Goal: Information Seeking & Learning: Check status

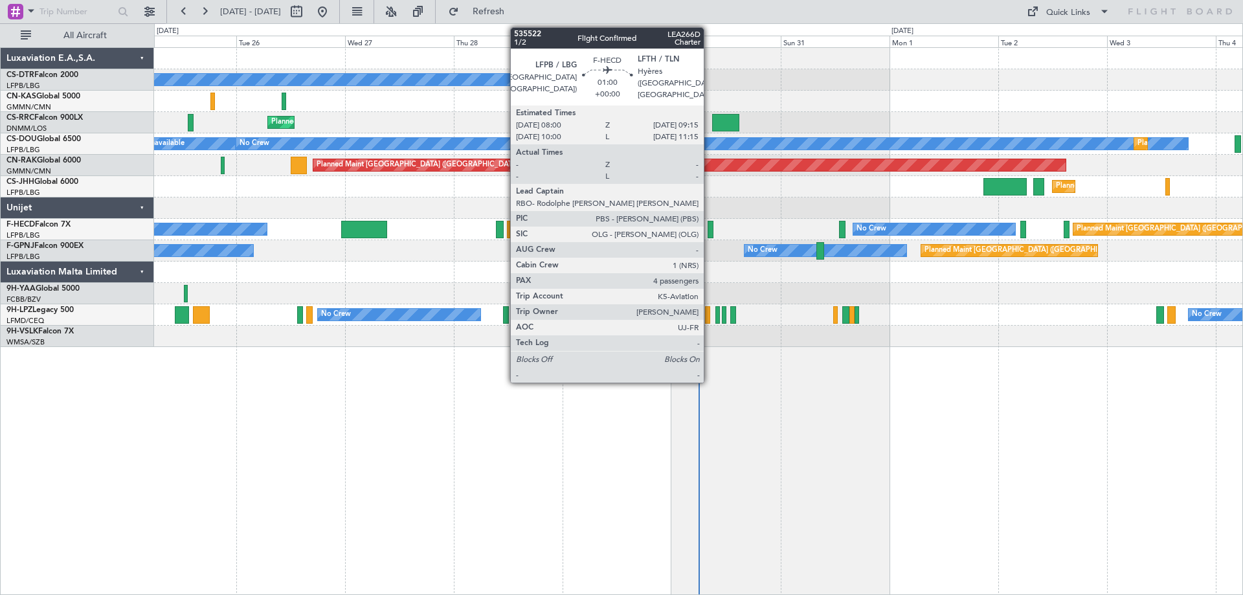
click at [709, 229] on div at bounding box center [710, 229] width 6 height 17
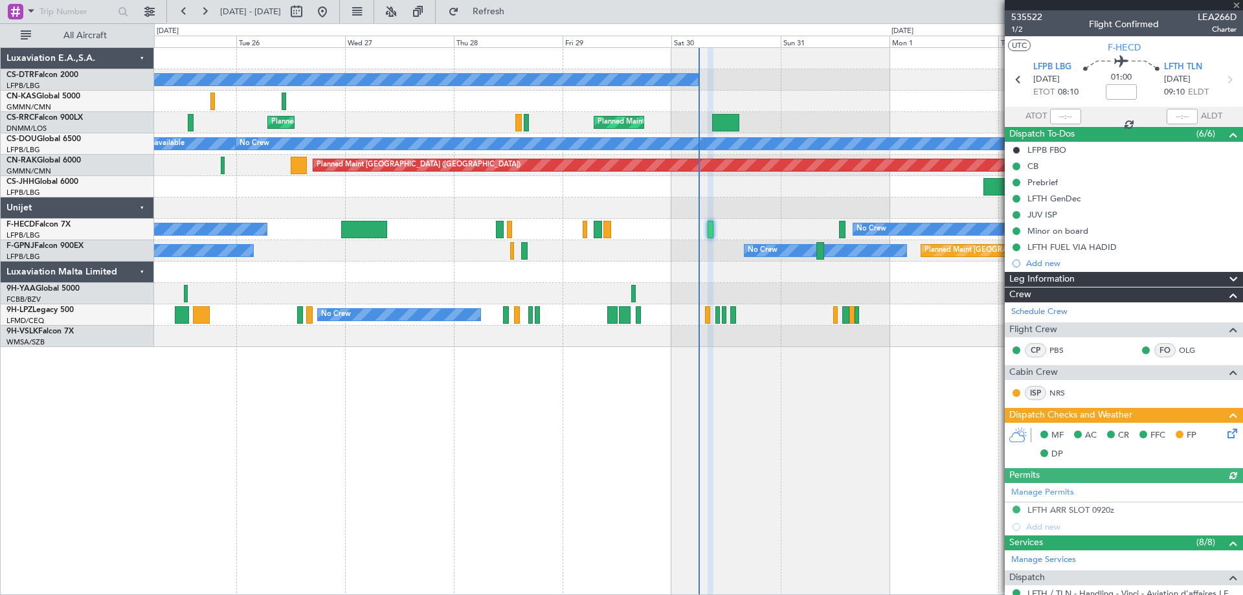
scroll to position [259, 0]
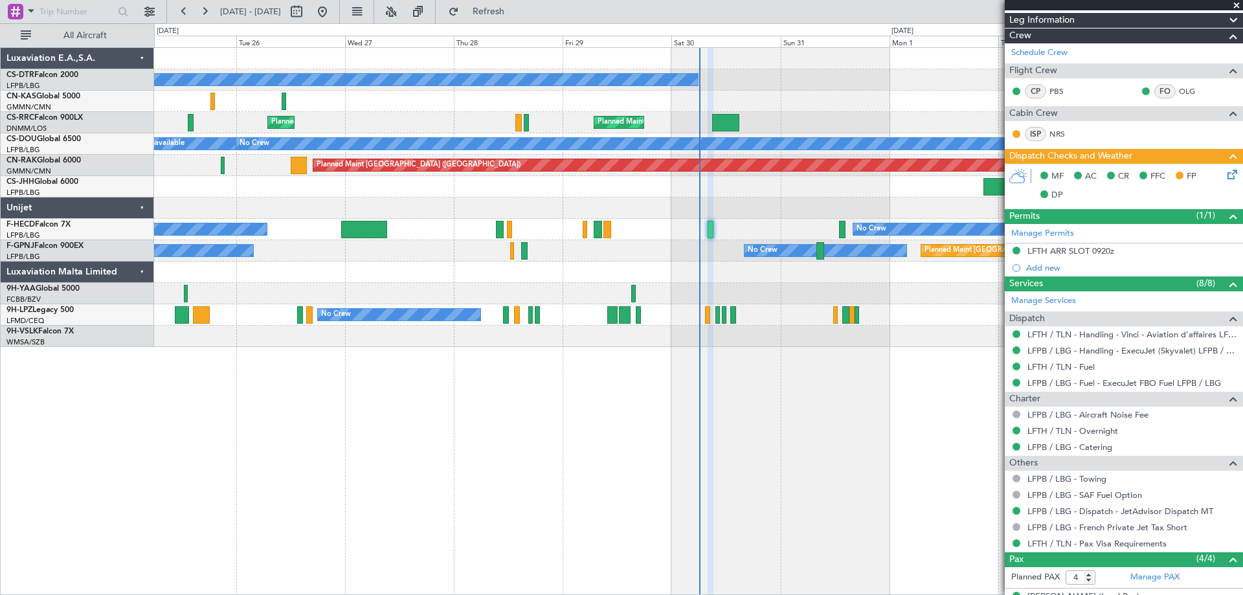
click at [1234, 1] on span at bounding box center [1236, 6] width 13 height 12
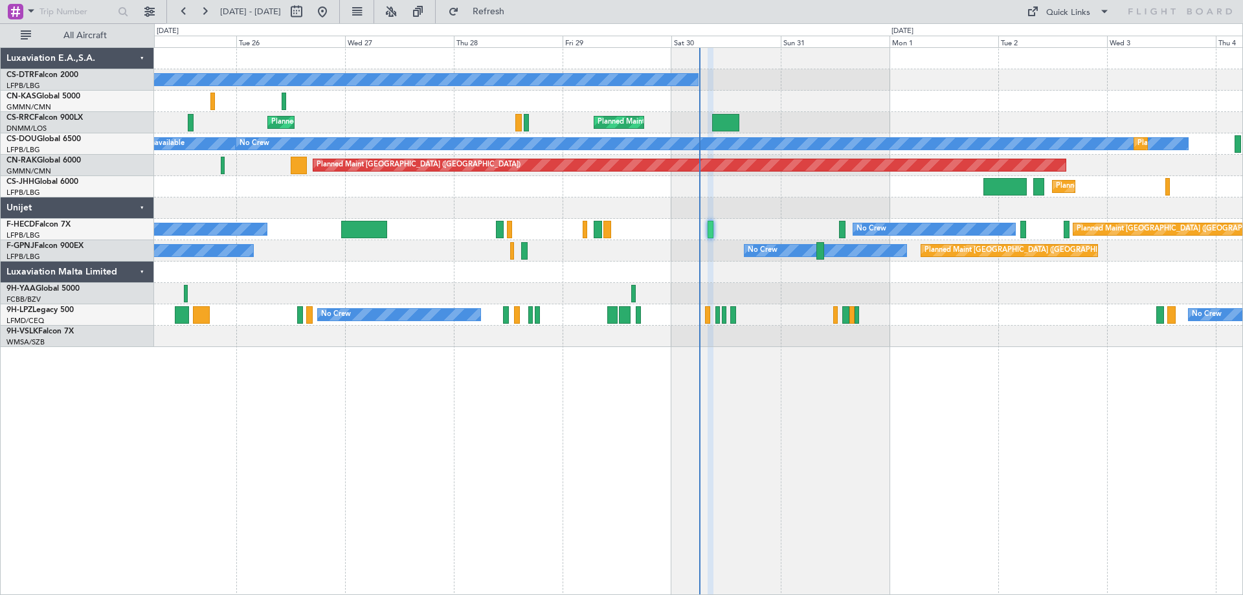
type input "0"
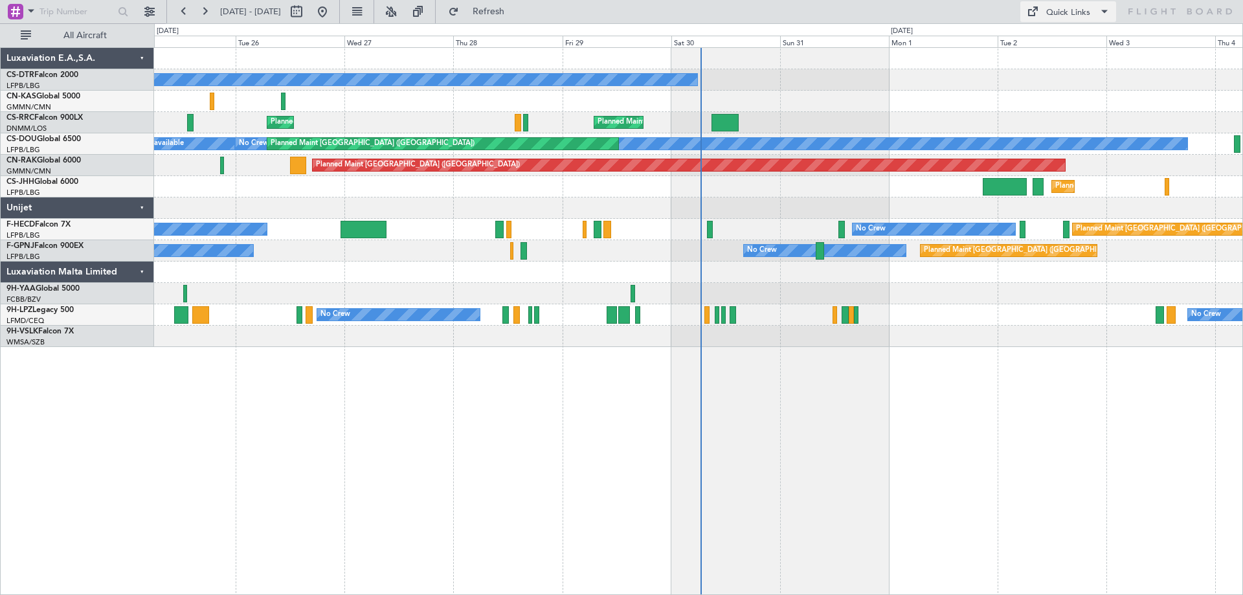
click at [1099, 10] on span at bounding box center [1104, 12] width 16 height 16
click at [1060, 42] on button "Trip Builder" at bounding box center [1068, 42] width 97 height 31
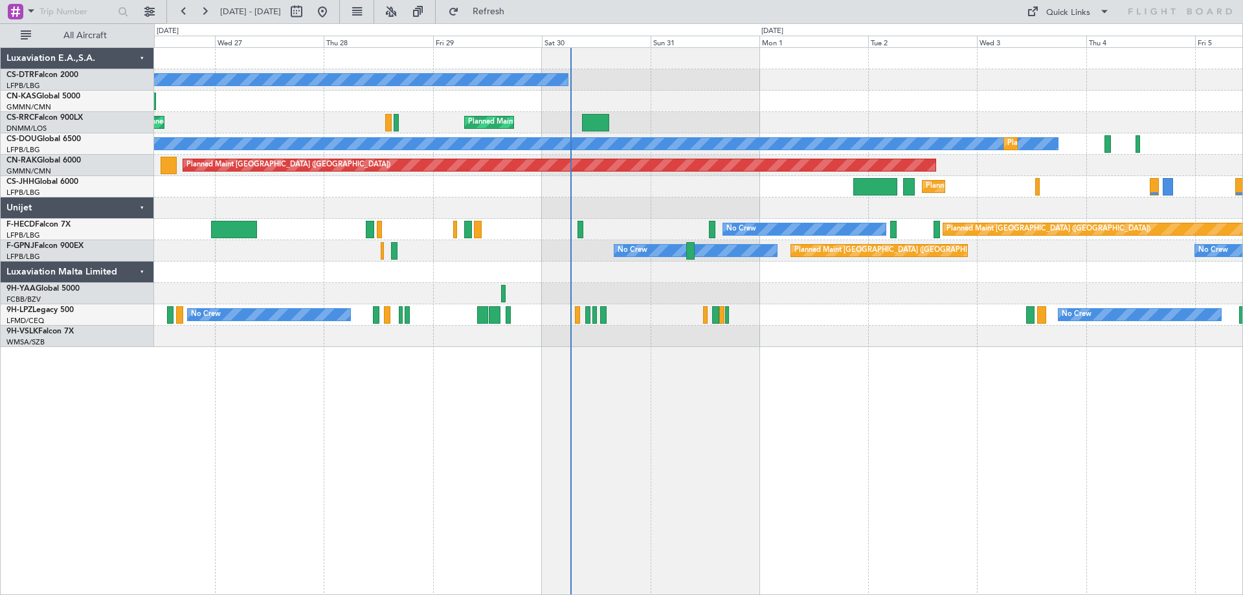
click at [869, 301] on div at bounding box center [698, 293] width 1088 height 21
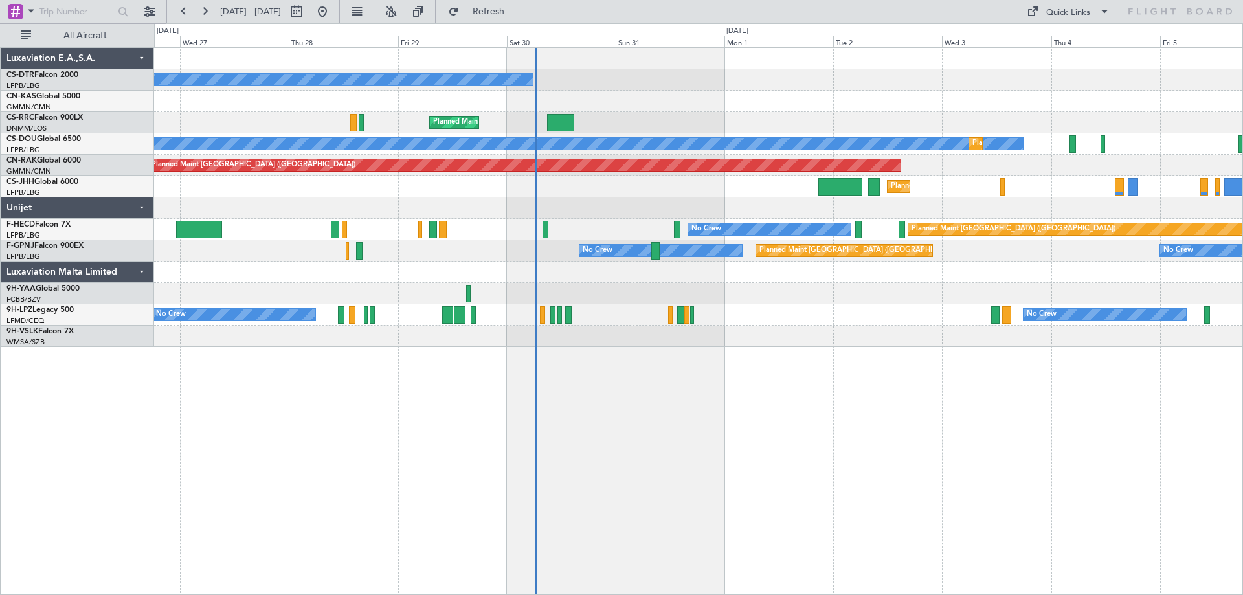
click at [722, 299] on div at bounding box center [698, 293] width 1088 height 21
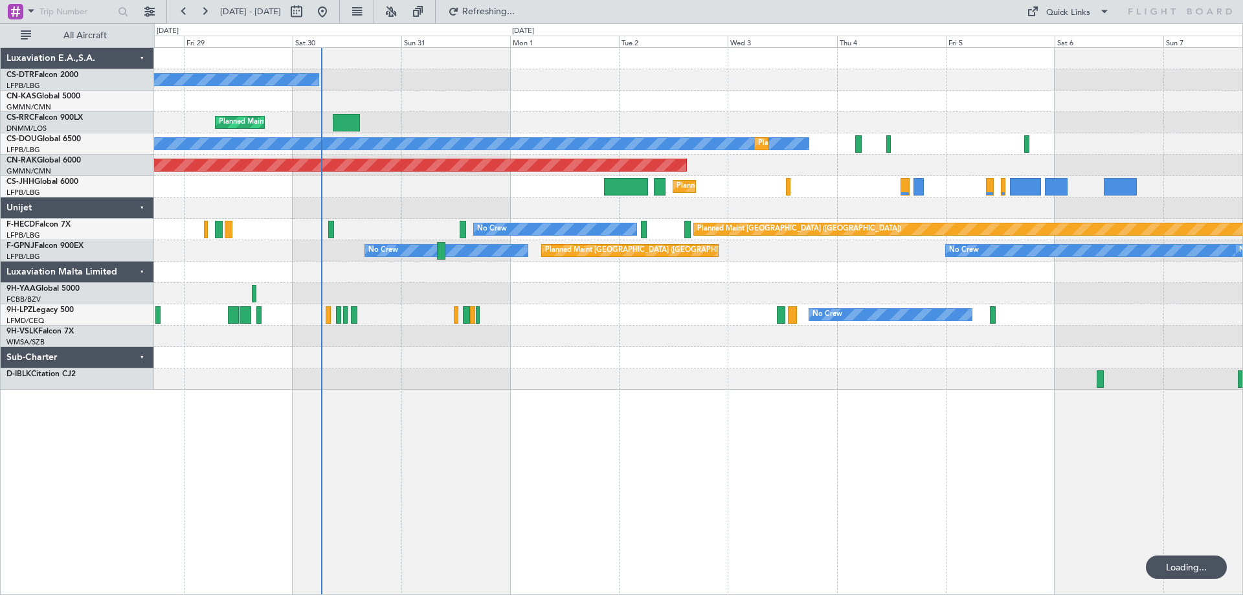
click at [627, 264] on div at bounding box center [698, 271] width 1088 height 21
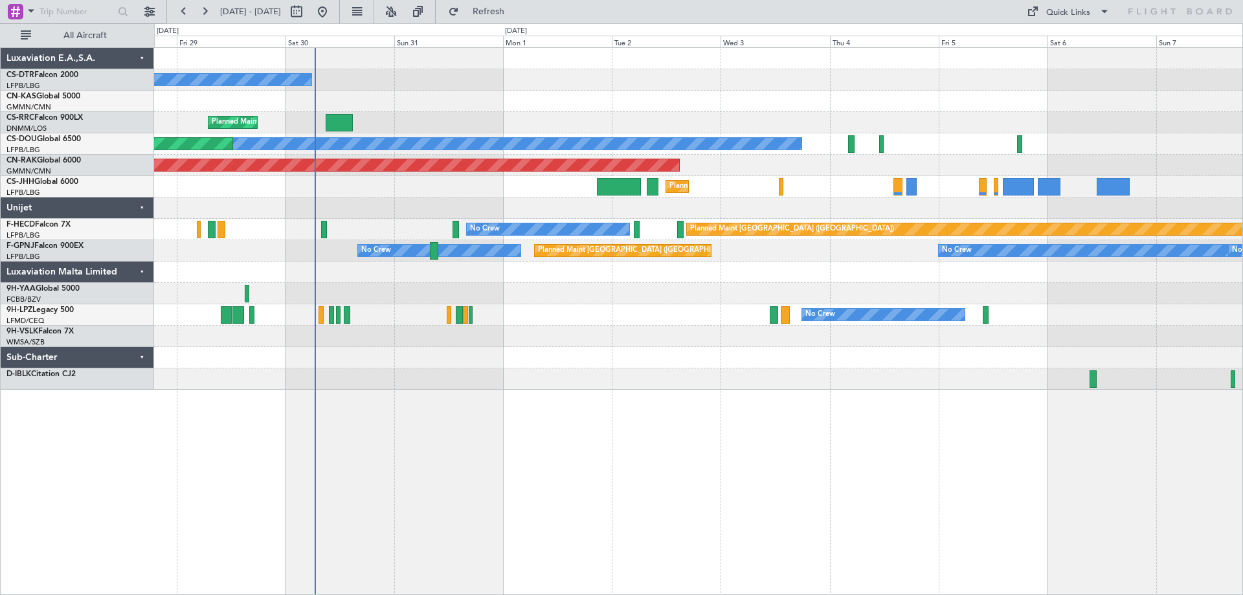
click at [511, 487] on div "No Crew Planned Maint [GEOGRAPHIC_DATA] ([GEOGRAPHIC_DATA]) Planned Maint [GEOG…" at bounding box center [698, 321] width 1089 height 548
click at [206, 10] on button at bounding box center [204, 11] width 21 height 21
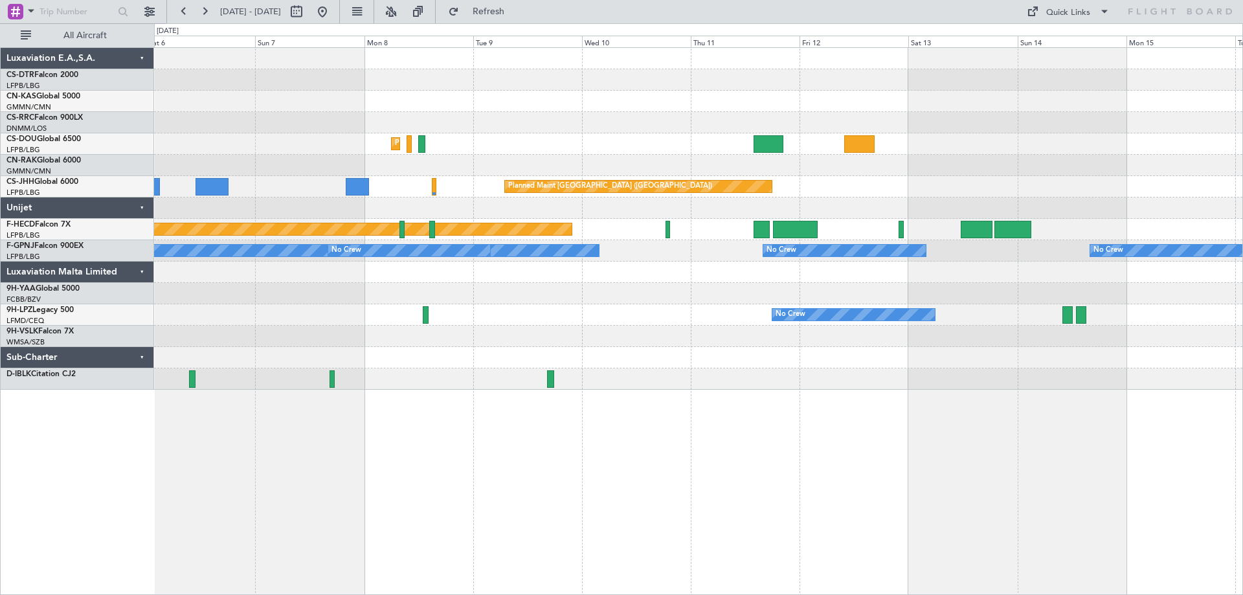
click at [652, 263] on div "Planned Maint [GEOGRAPHIC_DATA] ([GEOGRAPHIC_DATA]) Planned Maint [GEOGRAPHIC_D…" at bounding box center [698, 219] width 1088 height 342
click at [181, 11] on button at bounding box center [183, 11] width 21 height 21
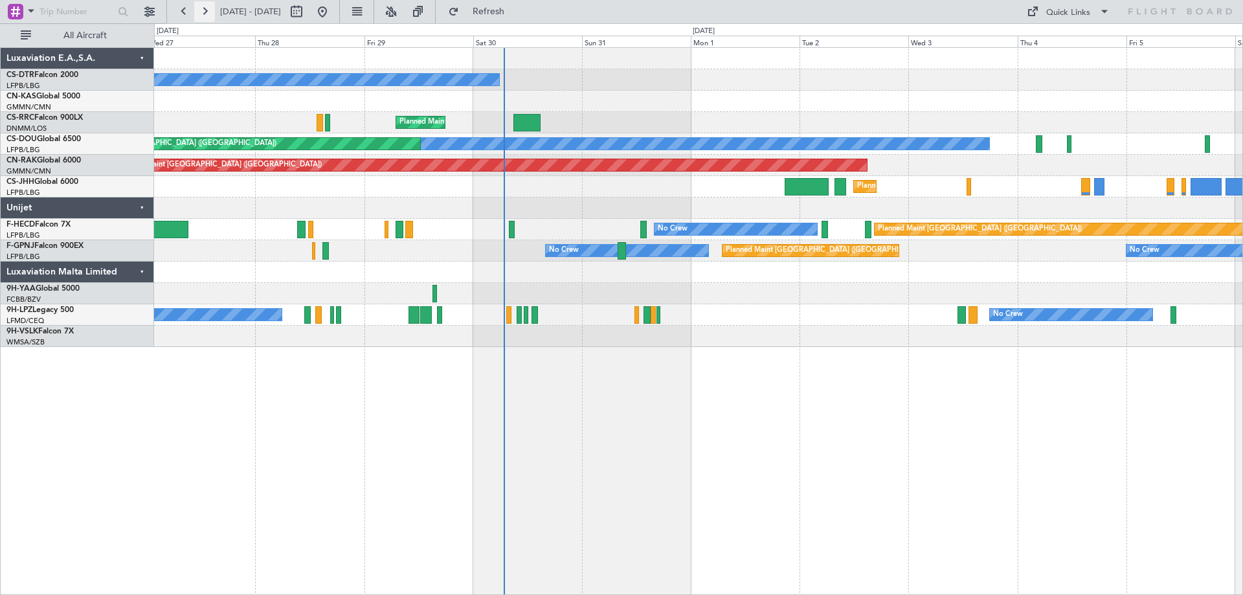
click at [205, 13] on button at bounding box center [204, 11] width 21 height 21
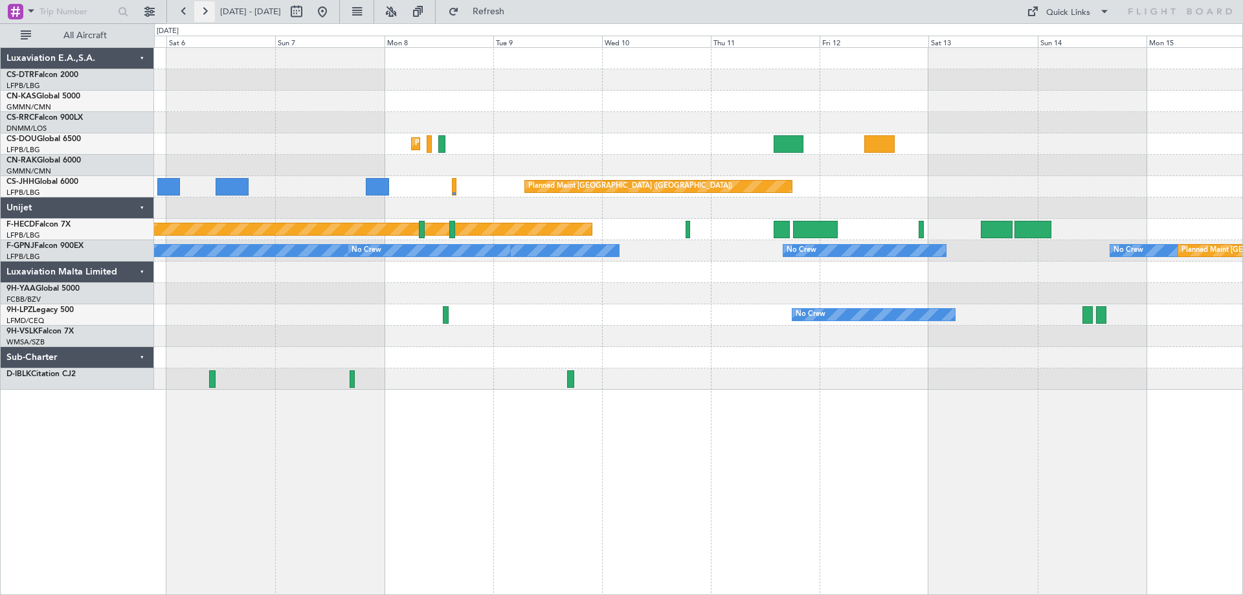
click at [205, 13] on button at bounding box center [204, 11] width 21 height 21
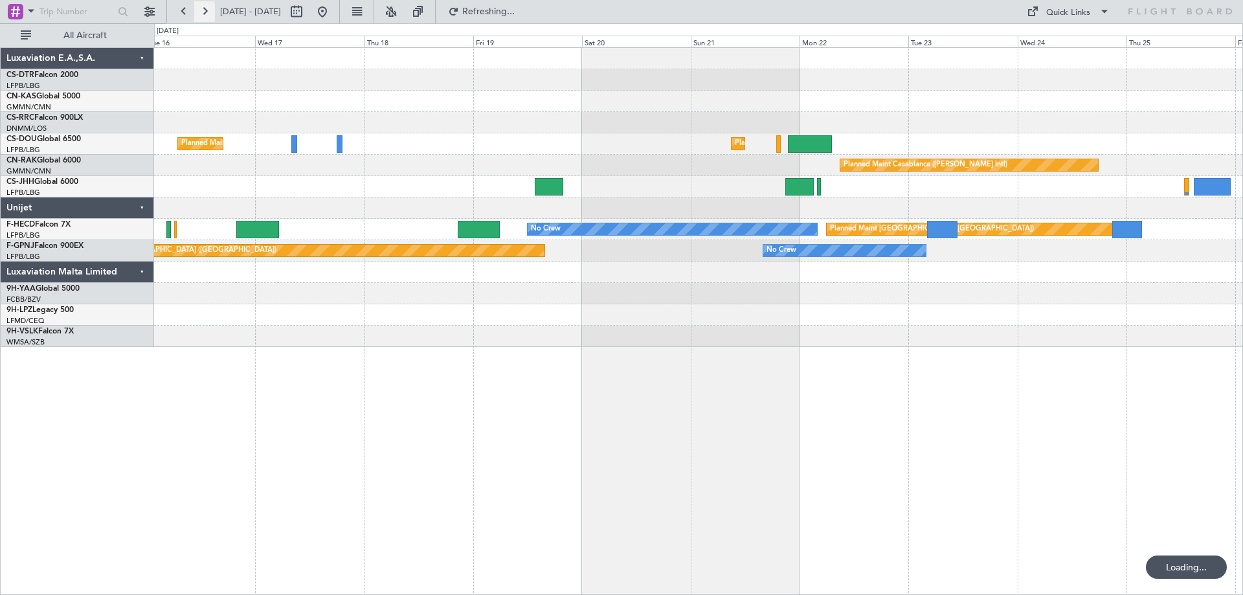
click at [205, 13] on button at bounding box center [204, 11] width 21 height 21
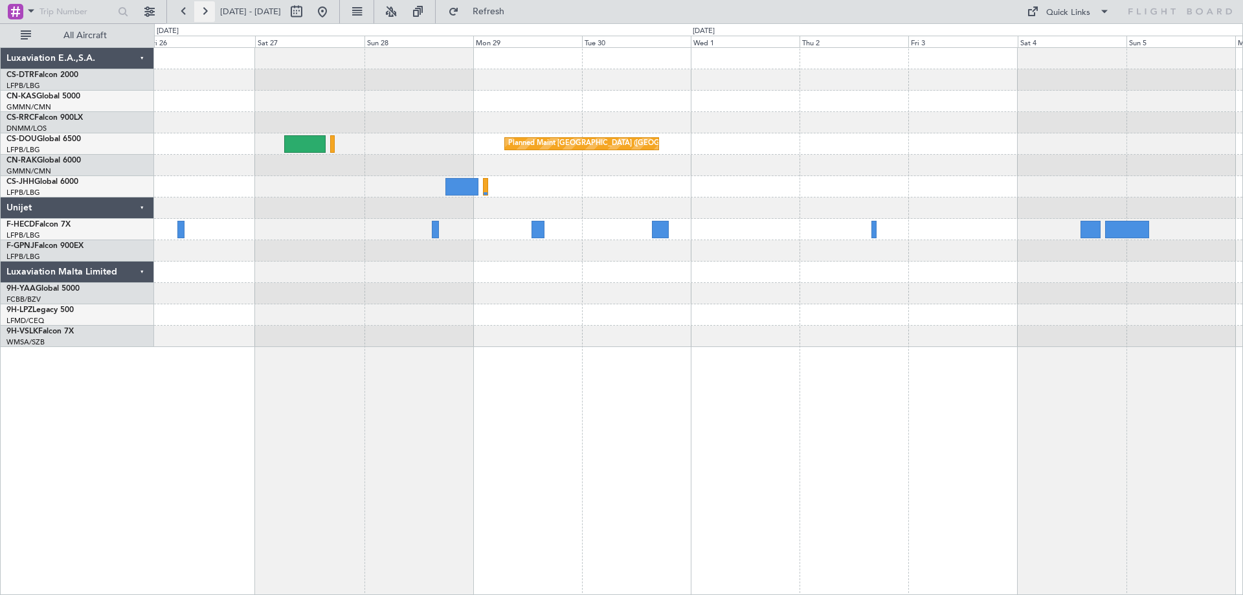
click at [205, 13] on button at bounding box center [204, 11] width 21 height 21
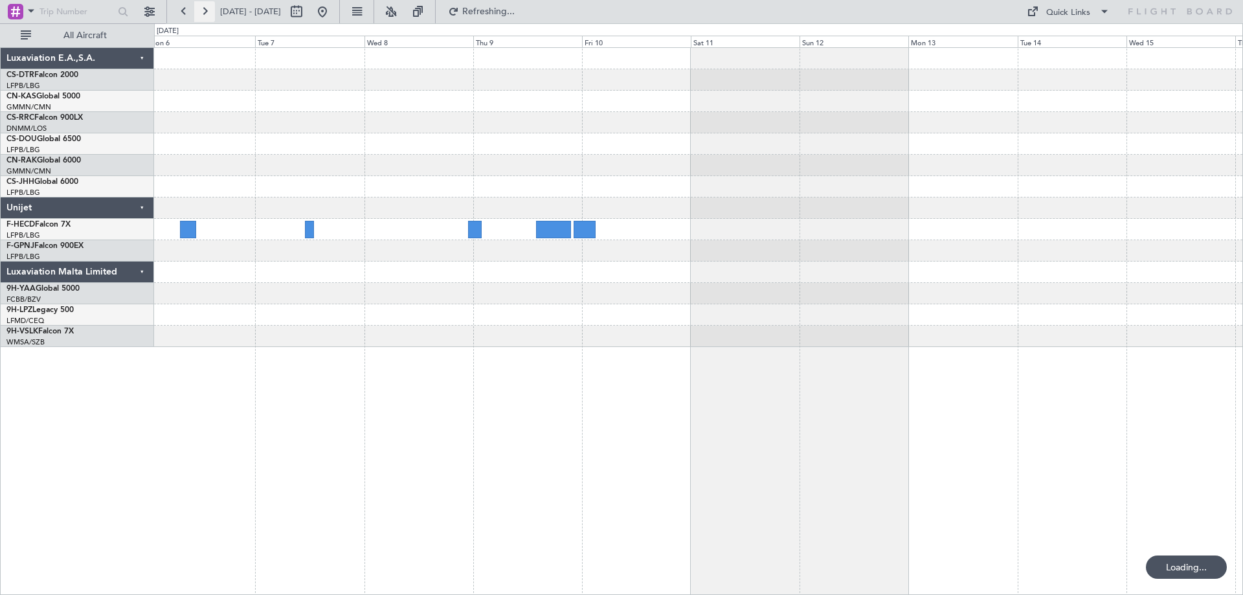
click at [205, 13] on button at bounding box center [204, 11] width 21 height 21
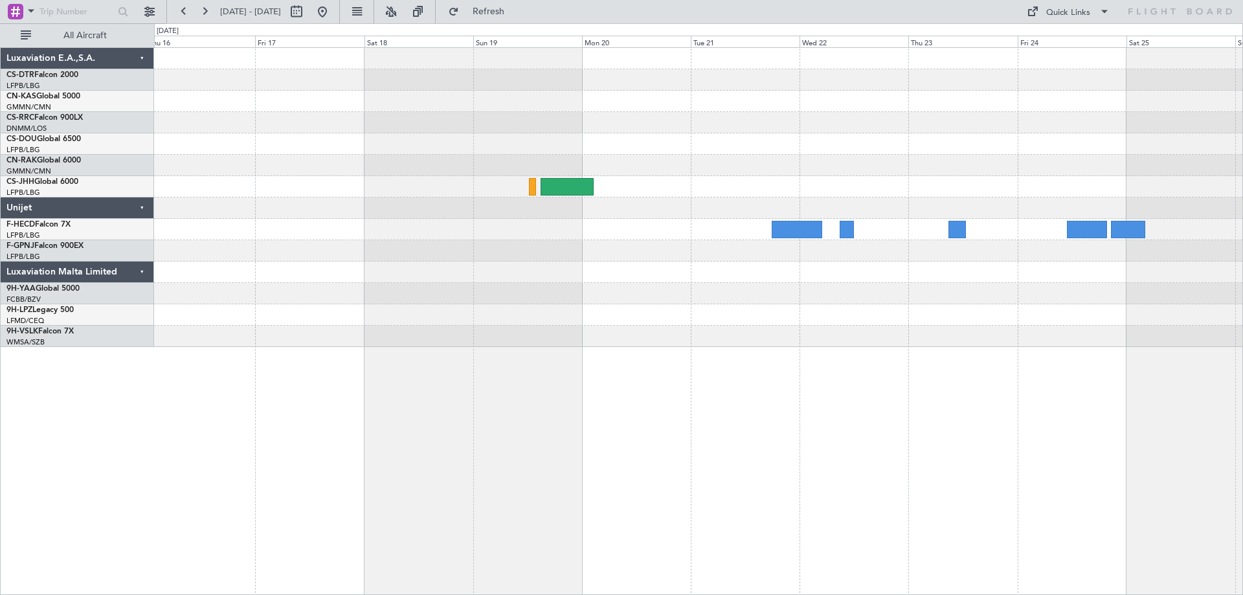
click at [315, 298] on div at bounding box center [698, 197] width 1088 height 299
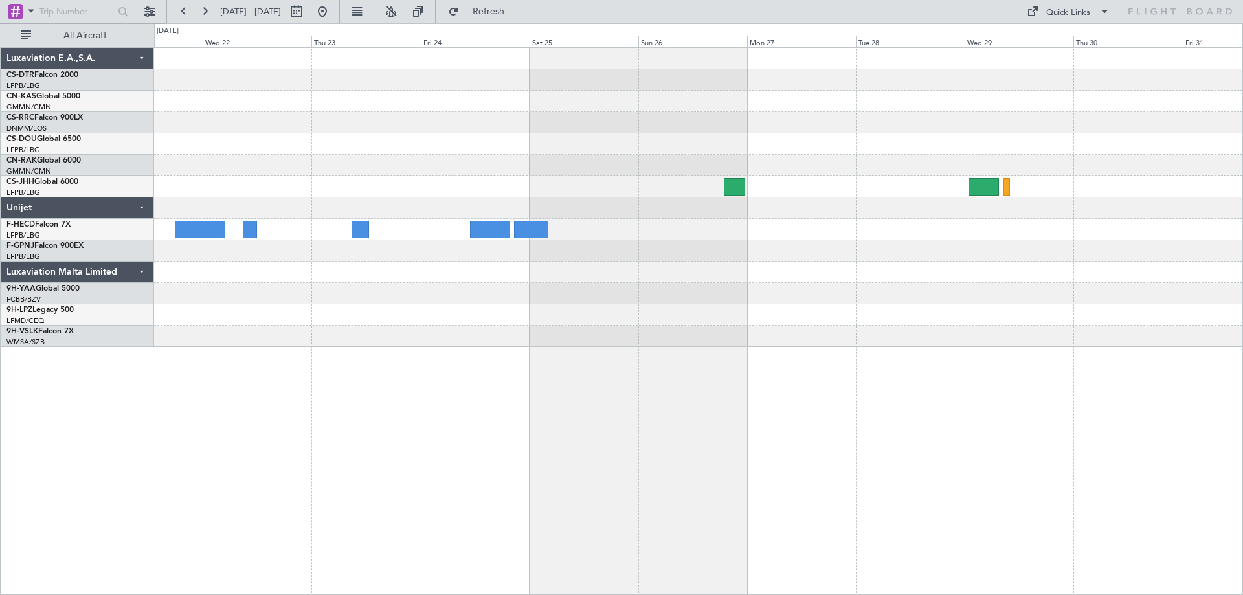
click at [474, 240] on div at bounding box center [698, 197] width 1088 height 299
click at [183, 11] on button at bounding box center [183, 11] width 21 height 21
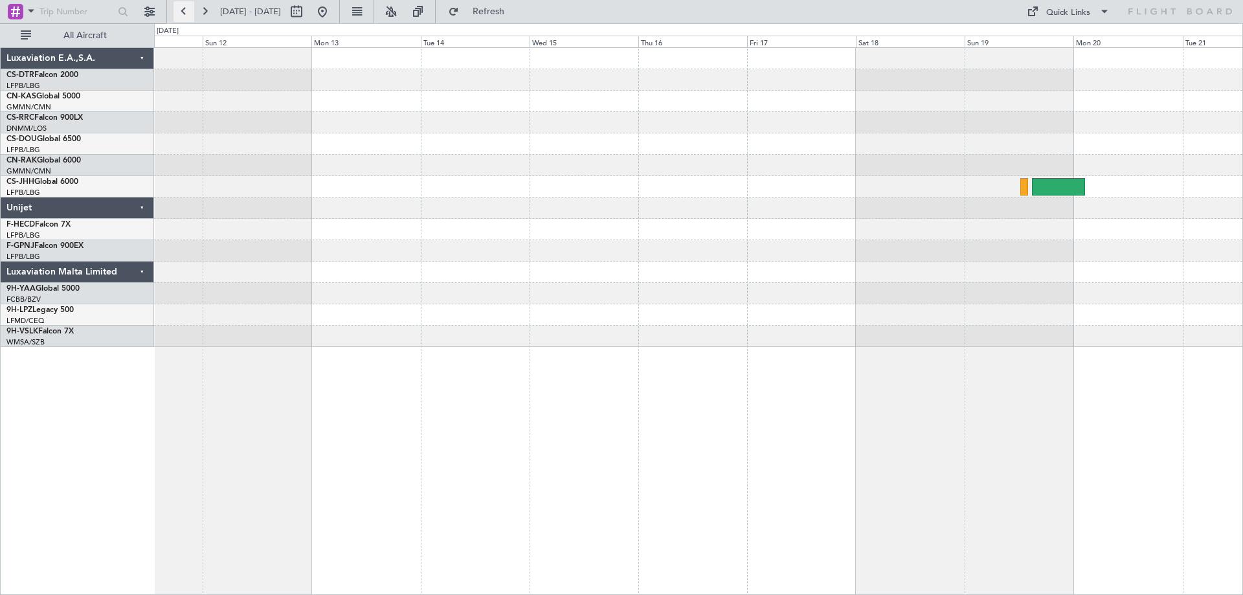
click at [183, 11] on button at bounding box center [183, 11] width 21 height 21
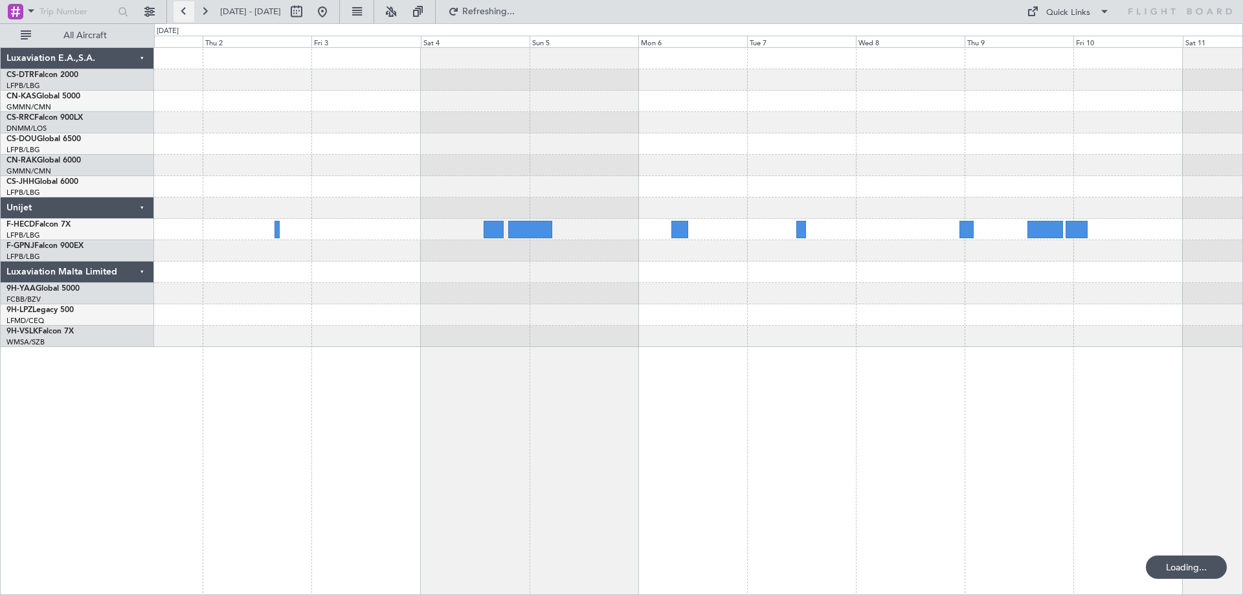
click at [183, 11] on button at bounding box center [183, 11] width 21 height 21
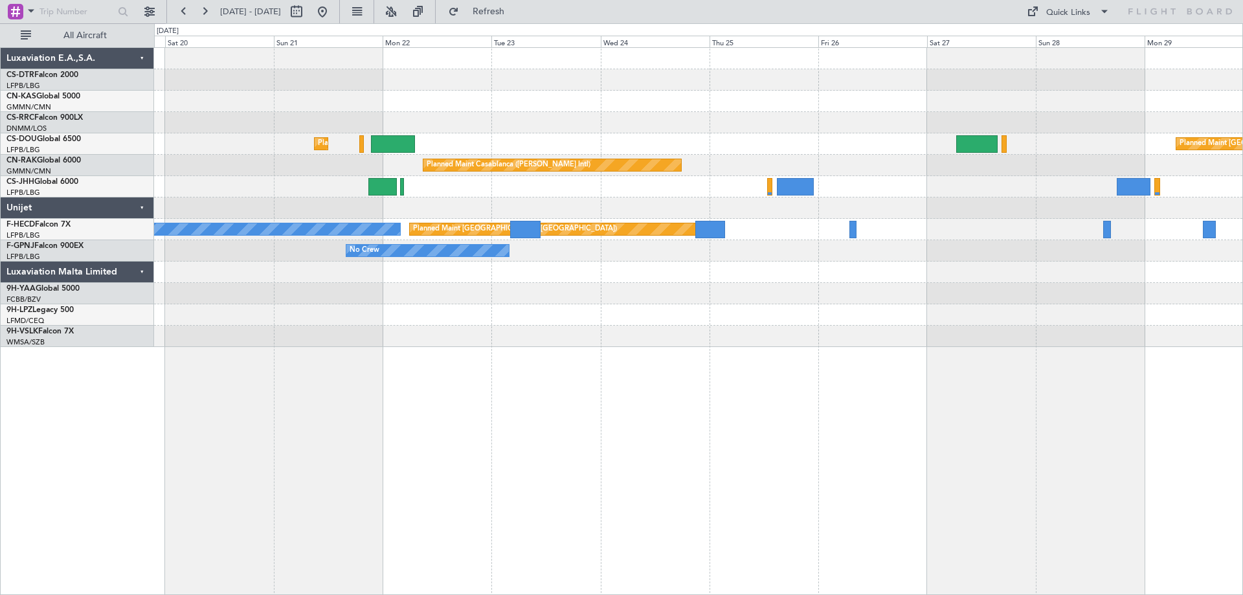
click at [730, 216] on div at bounding box center [698, 207] width 1088 height 21
click at [964, 380] on div "Planned Maint [GEOGRAPHIC_DATA] ([GEOGRAPHIC_DATA]) Planned Maint [GEOGRAPHIC_D…" at bounding box center [698, 321] width 1089 height 548
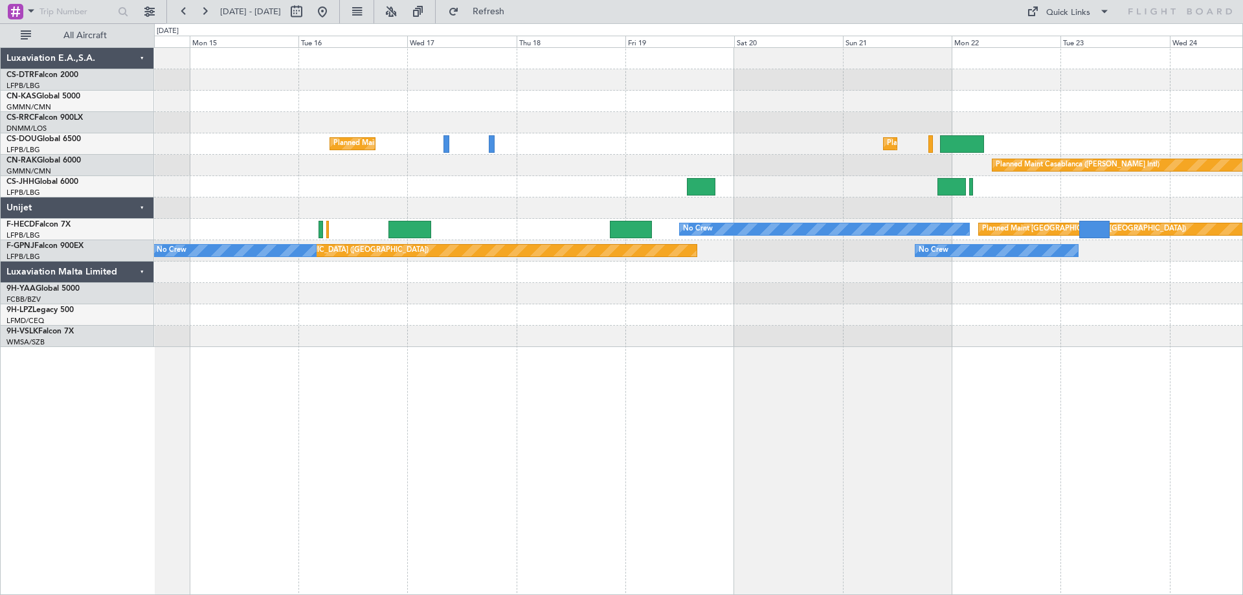
click at [813, 374] on div "Planned Maint [GEOGRAPHIC_DATA] ([GEOGRAPHIC_DATA]) Planned Maint [GEOGRAPHIC_D…" at bounding box center [698, 321] width 1089 height 548
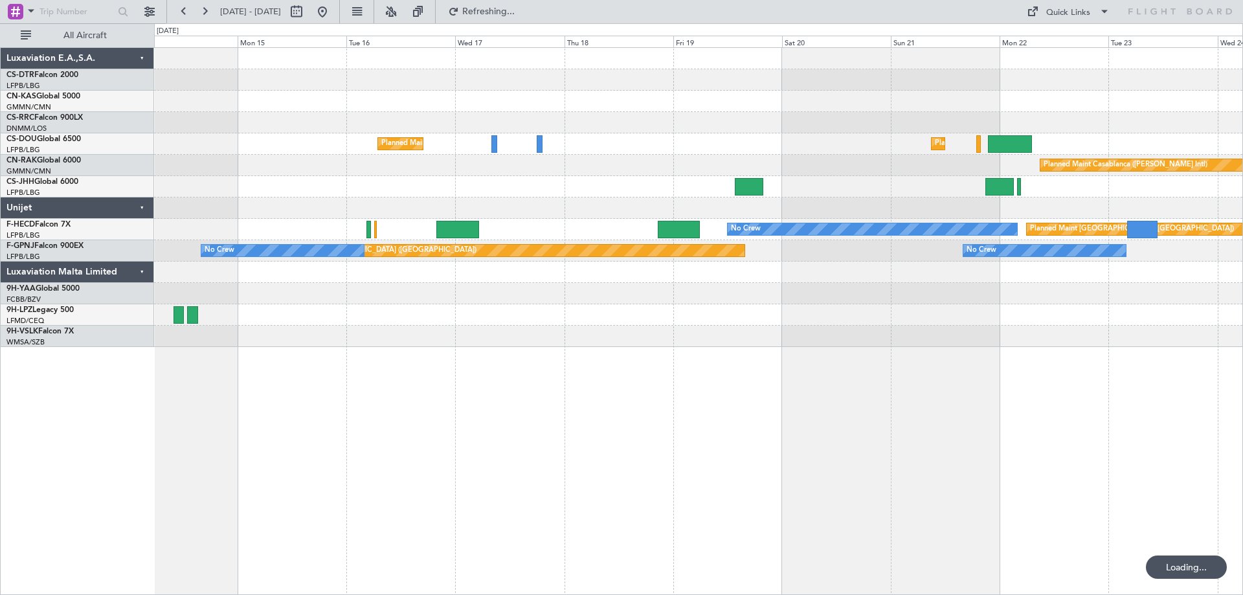
click at [639, 334] on div "Planned Maint [GEOGRAPHIC_DATA] ([GEOGRAPHIC_DATA]) Planned Maint [GEOGRAPHIC_D…" at bounding box center [698, 197] width 1088 height 299
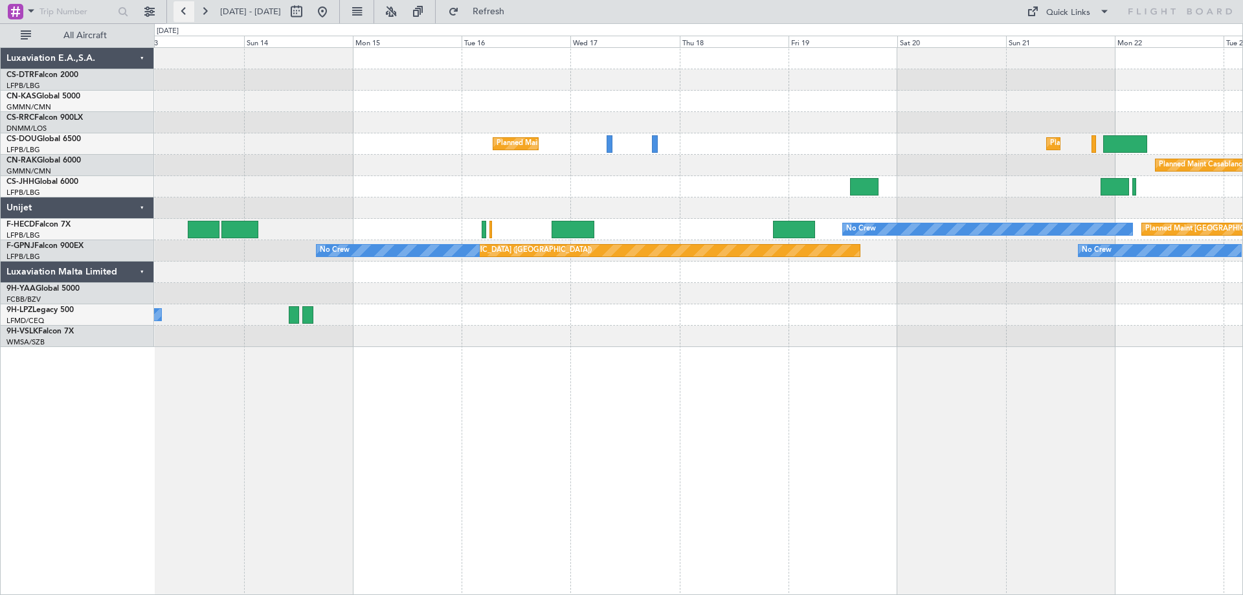
click at [186, 10] on button at bounding box center [183, 11] width 21 height 21
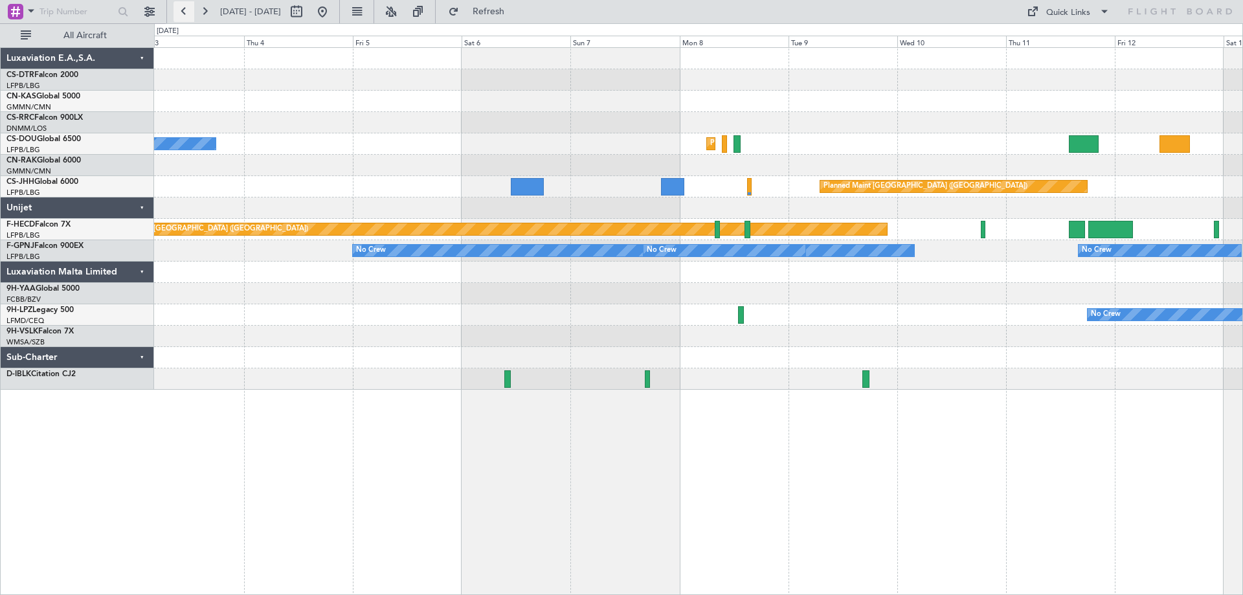
click at [186, 10] on button at bounding box center [183, 11] width 21 height 21
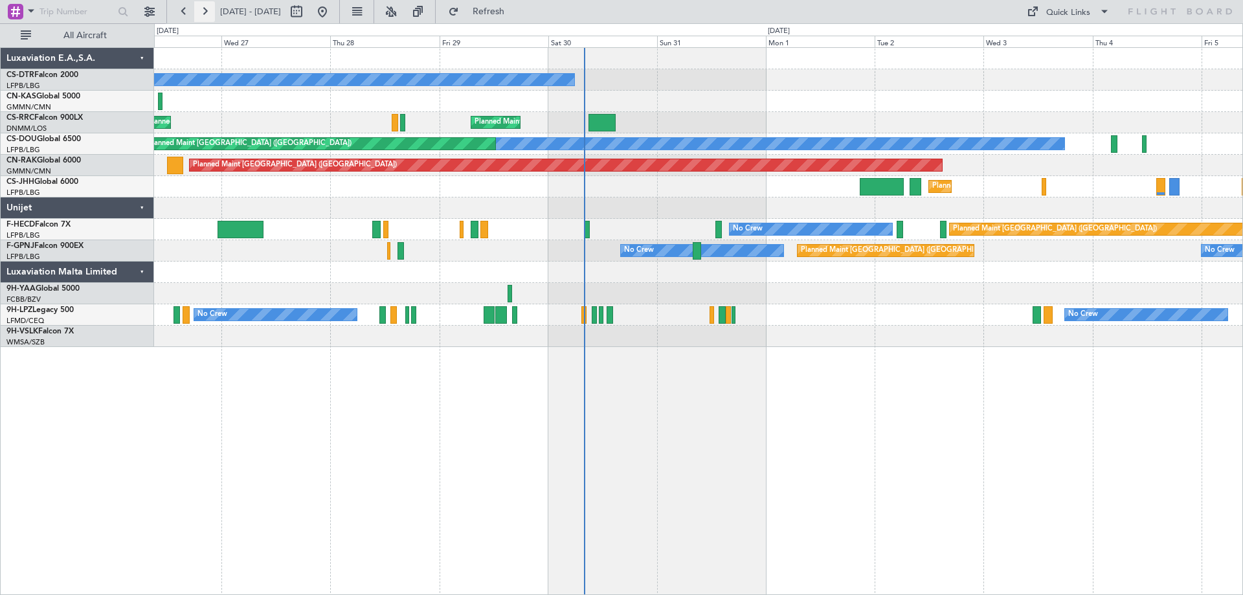
click at [207, 9] on button at bounding box center [204, 11] width 21 height 21
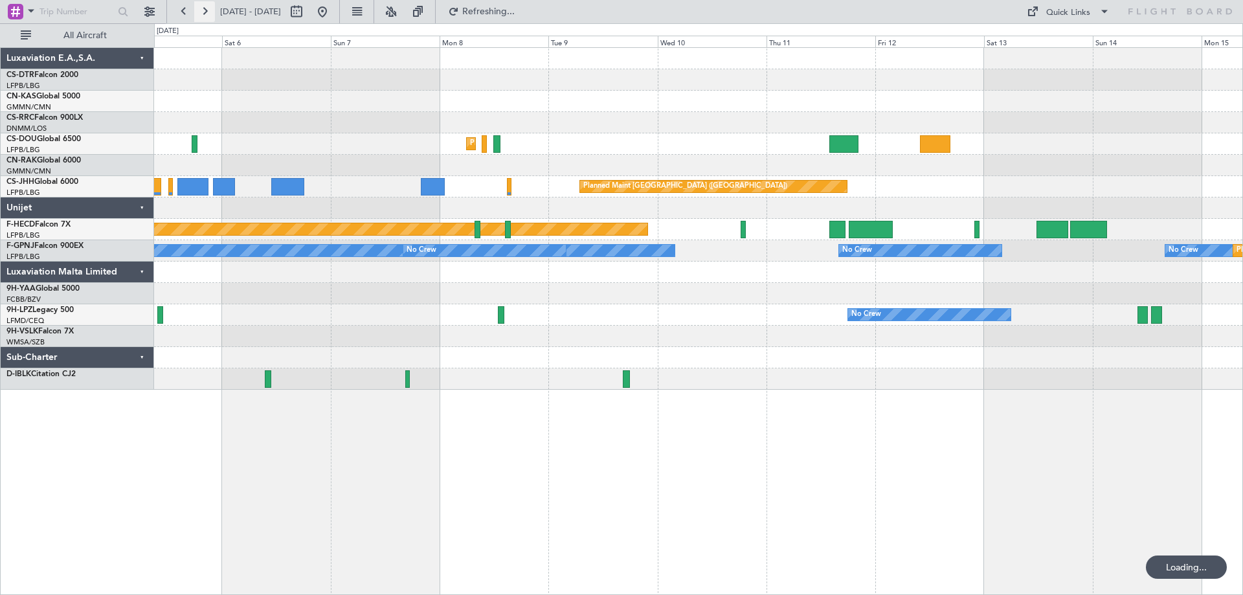
click at [207, 9] on button at bounding box center [204, 11] width 21 height 21
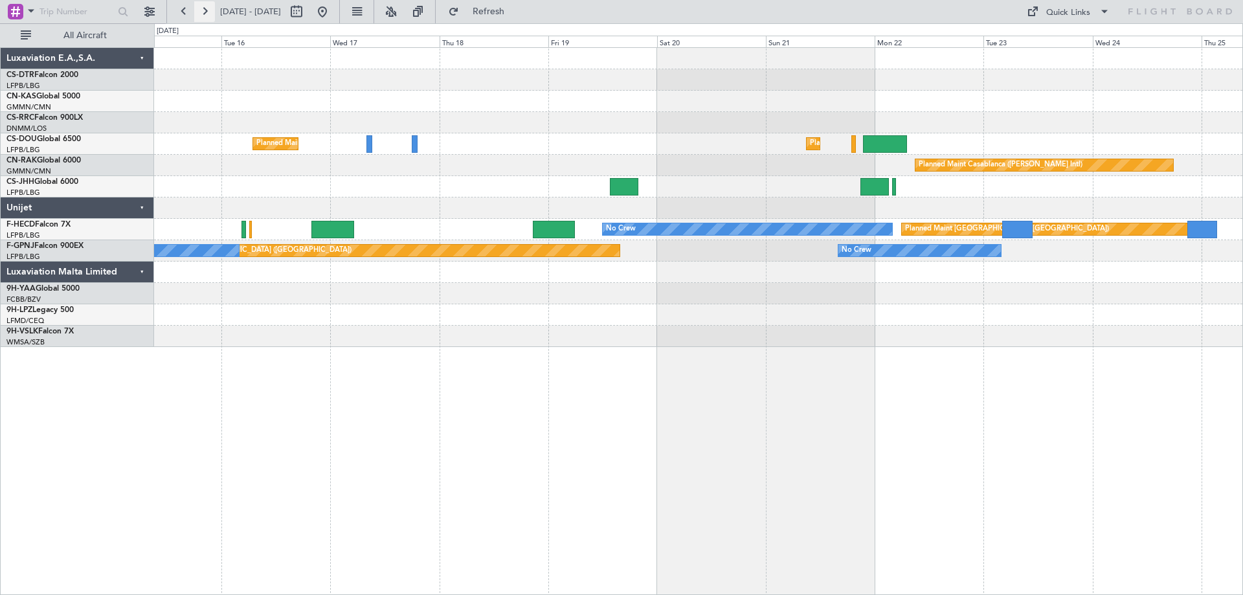
click at [207, 9] on button at bounding box center [204, 11] width 21 height 21
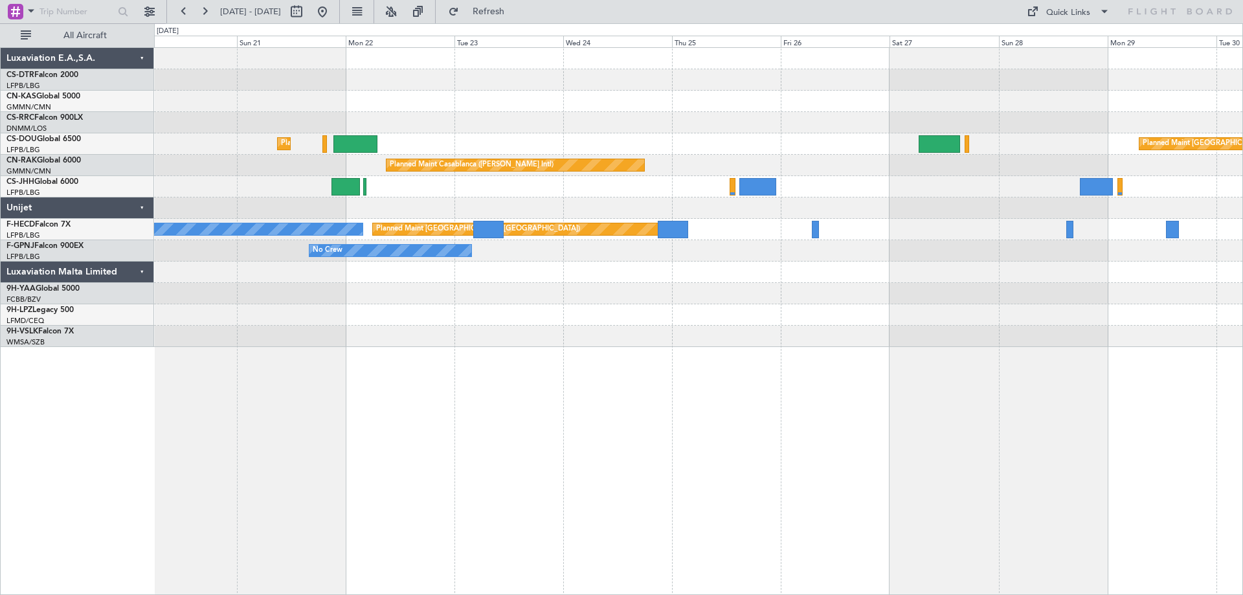
click at [795, 322] on div "Planned Maint [GEOGRAPHIC_DATA] ([GEOGRAPHIC_DATA]) Planned Maint [GEOGRAPHIC_D…" at bounding box center [698, 197] width 1088 height 299
click at [183, 15] on button at bounding box center [183, 11] width 21 height 21
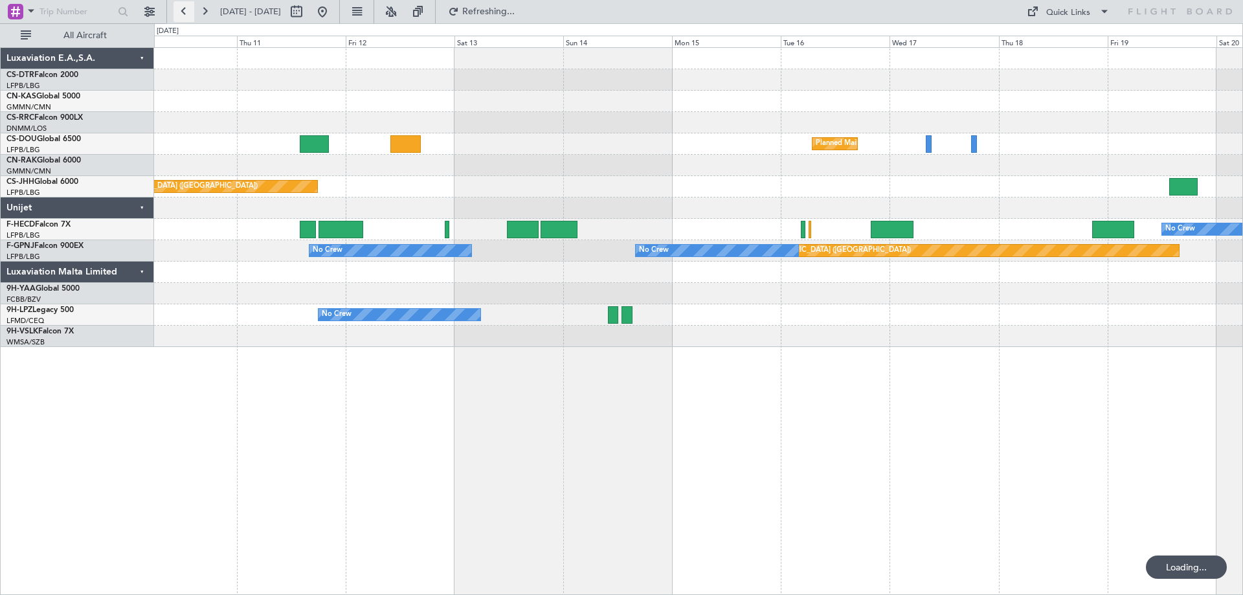
click at [183, 15] on button at bounding box center [183, 11] width 21 height 21
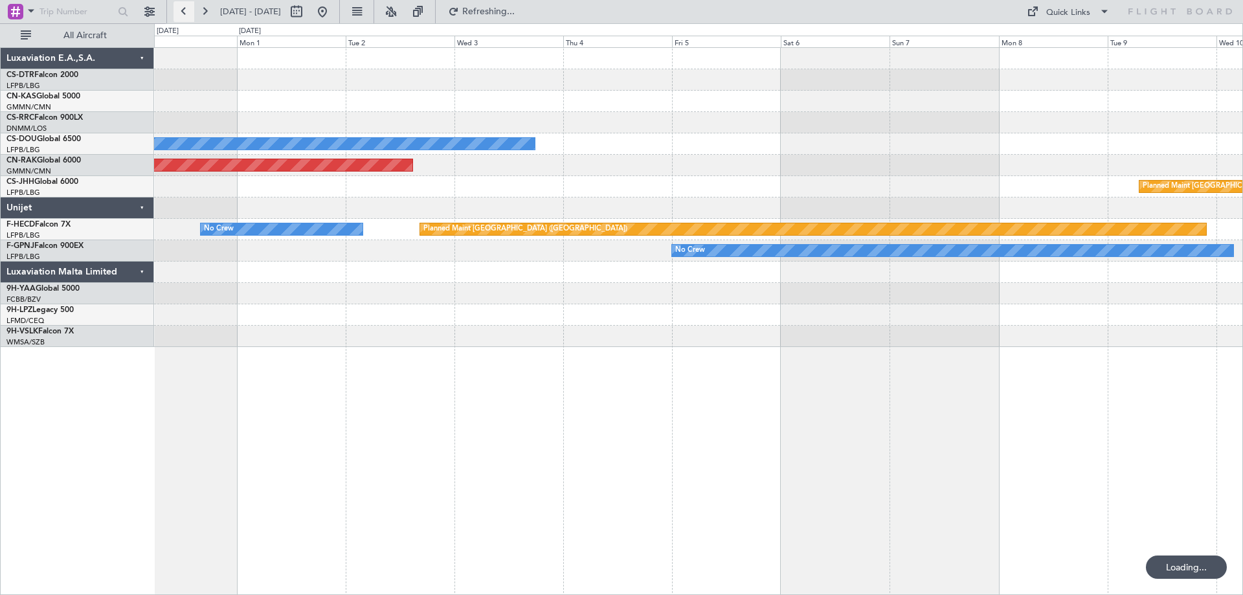
click at [183, 15] on button at bounding box center [183, 11] width 21 height 21
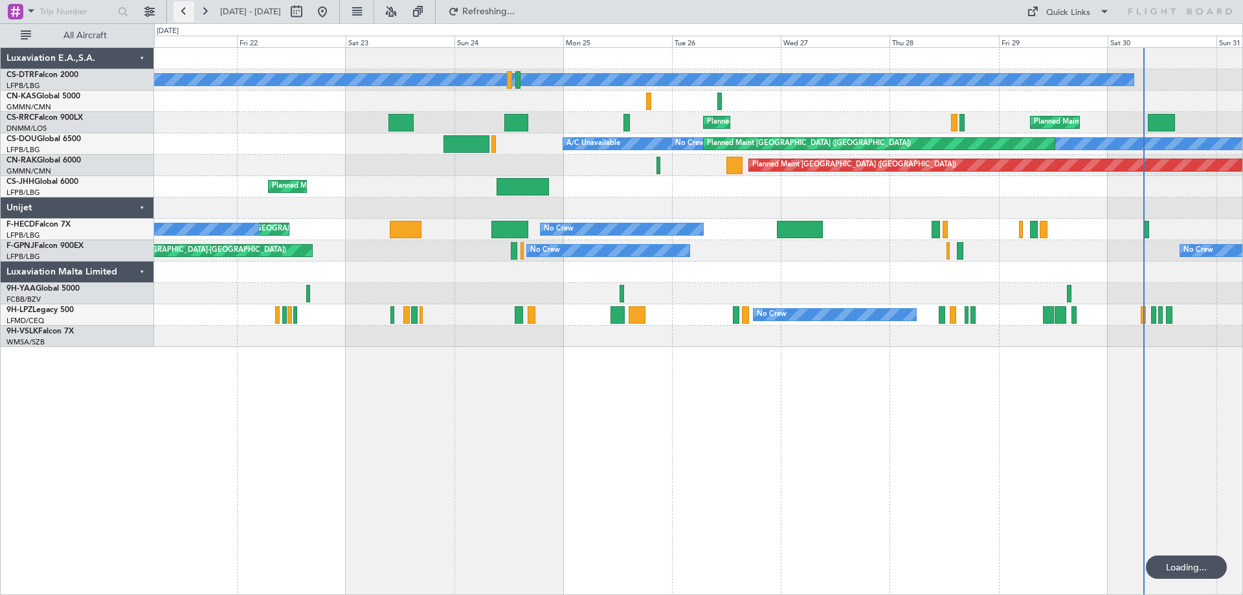
click at [183, 15] on button at bounding box center [183, 11] width 21 height 21
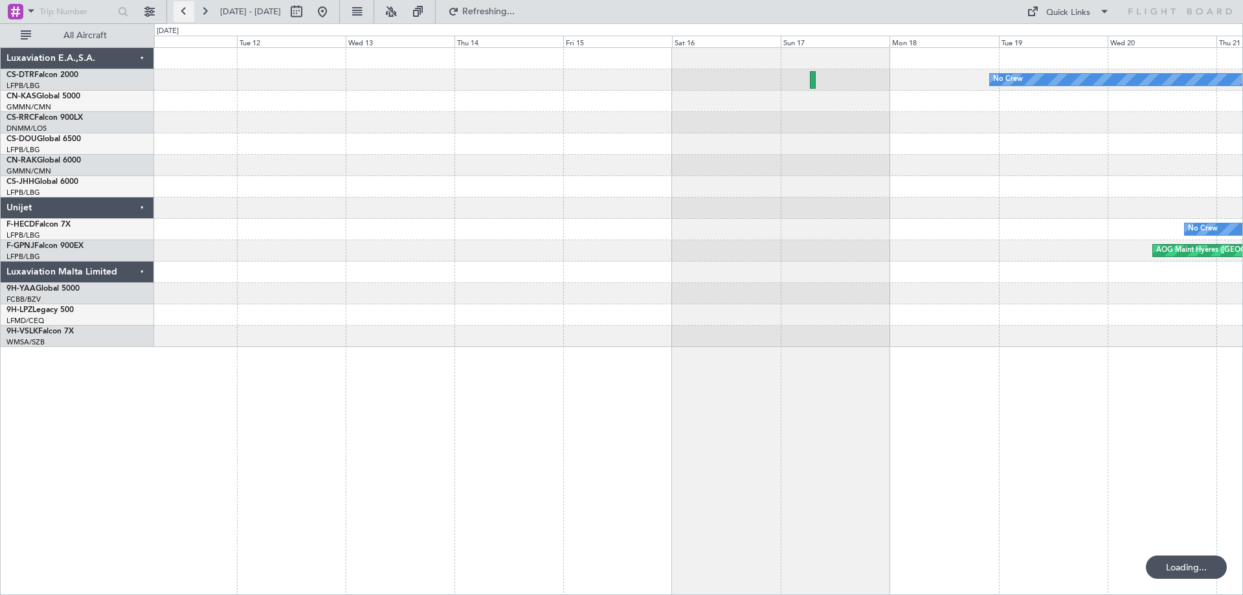
click at [183, 15] on button at bounding box center [183, 11] width 21 height 21
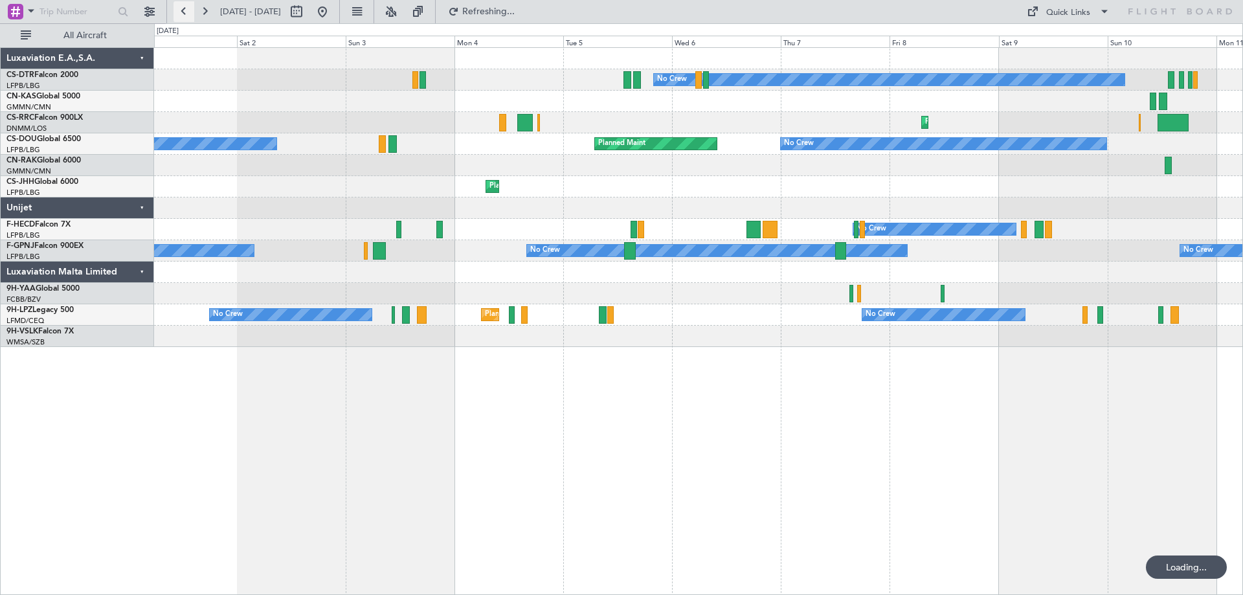
click at [183, 15] on button at bounding box center [183, 11] width 21 height 21
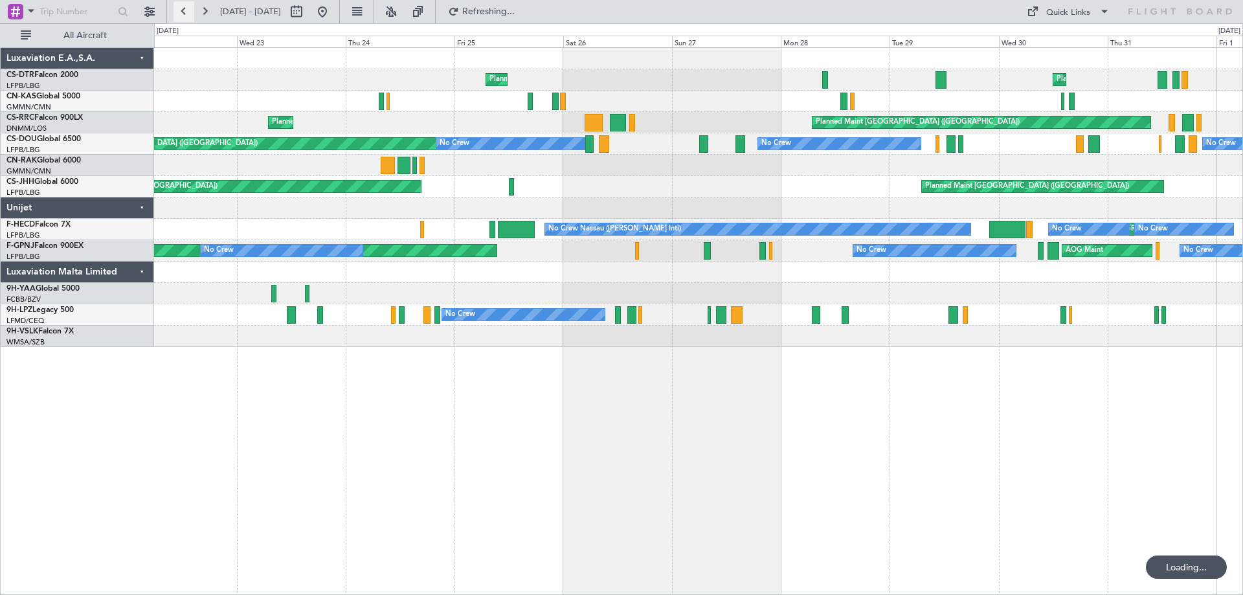
click at [183, 15] on button at bounding box center [183, 11] width 21 height 21
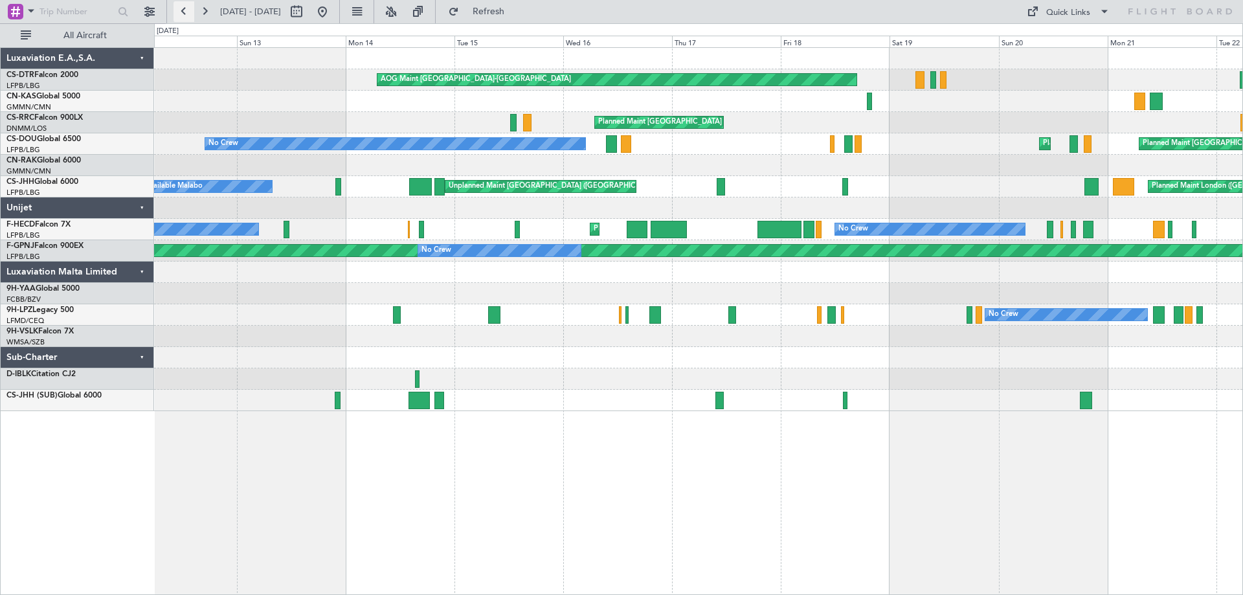
click at [183, 15] on button at bounding box center [183, 11] width 21 height 21
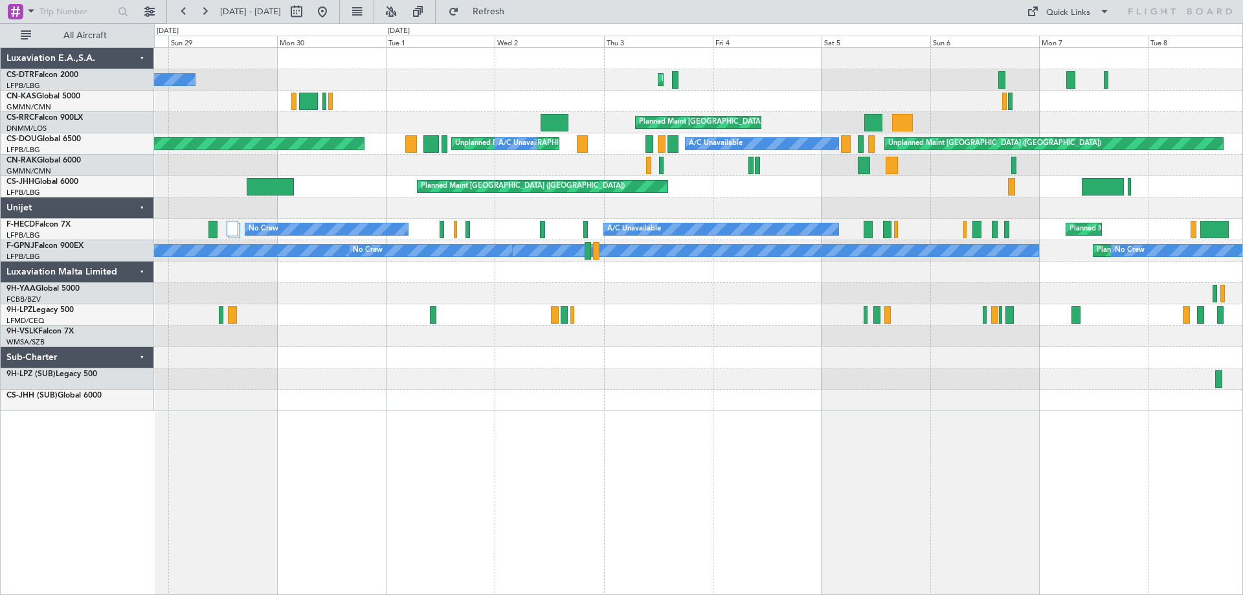
click at [766, 439] on div "Planned Maint Sofia No Crew [GEOGRAPHIC_DATA] ([GEOGRAPHIC_DATA]) Planned Maint…" at bounding box center [698, 321] width 1089 height 548
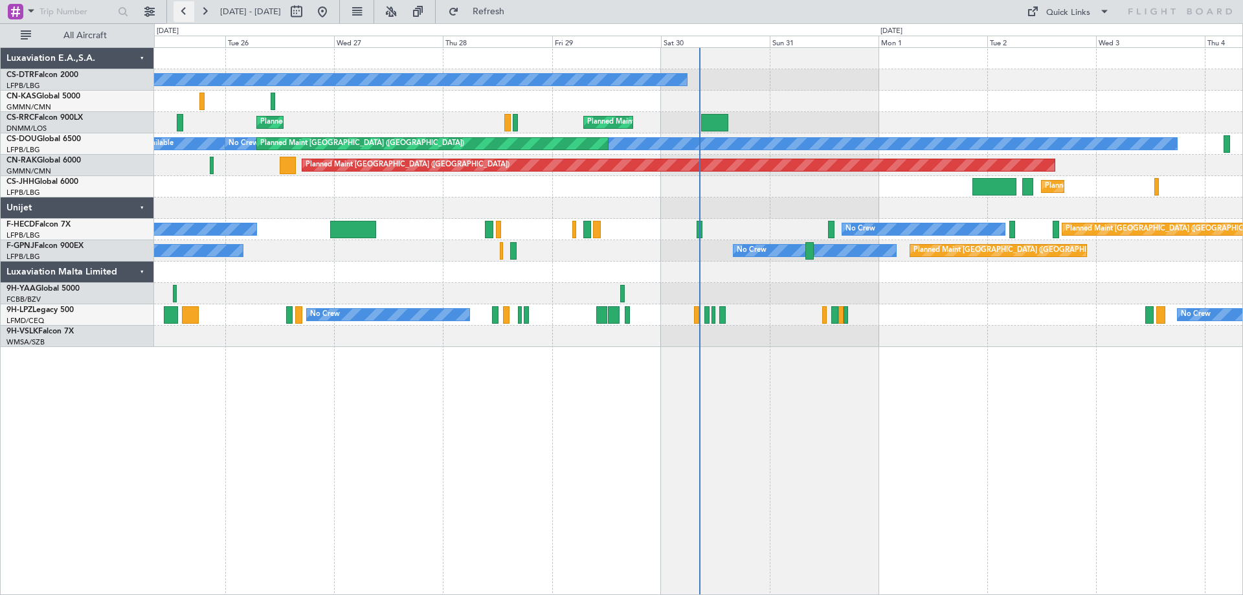
click at [182, 15] on button at bounding box center [183, 11] width 21 height 21
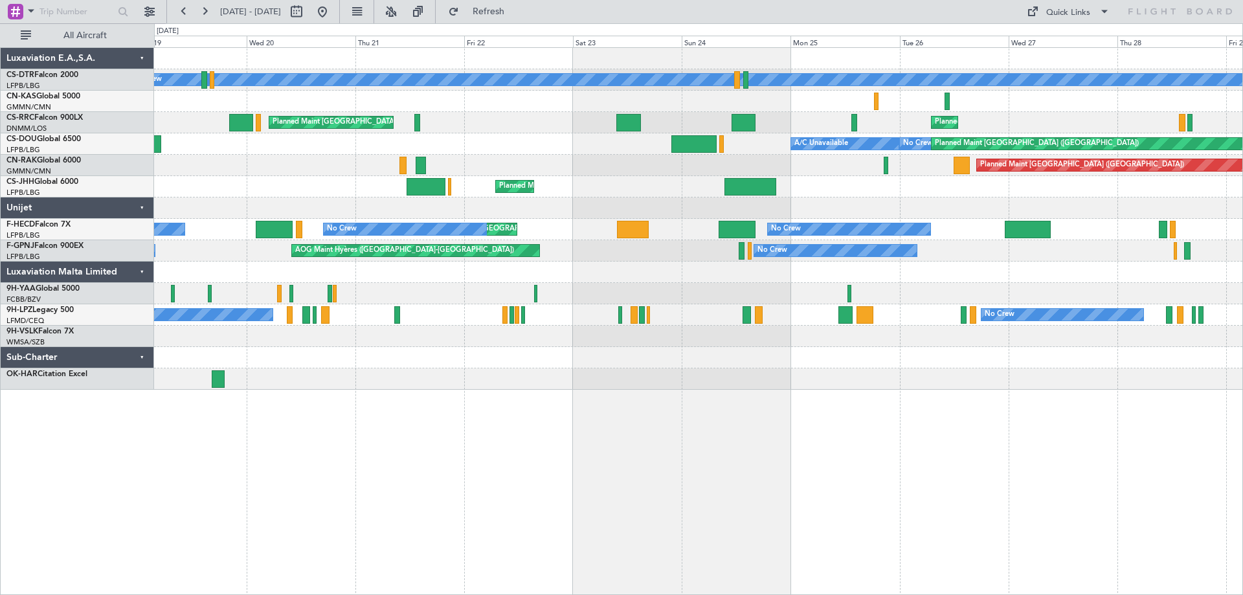
click at [439, 344] on div "Planned Maint Sofia No Crew Planned Maint Paris (Le Bourget) Planned Maint Pari…" at bounding box center [698, 219] width 1088 height 342
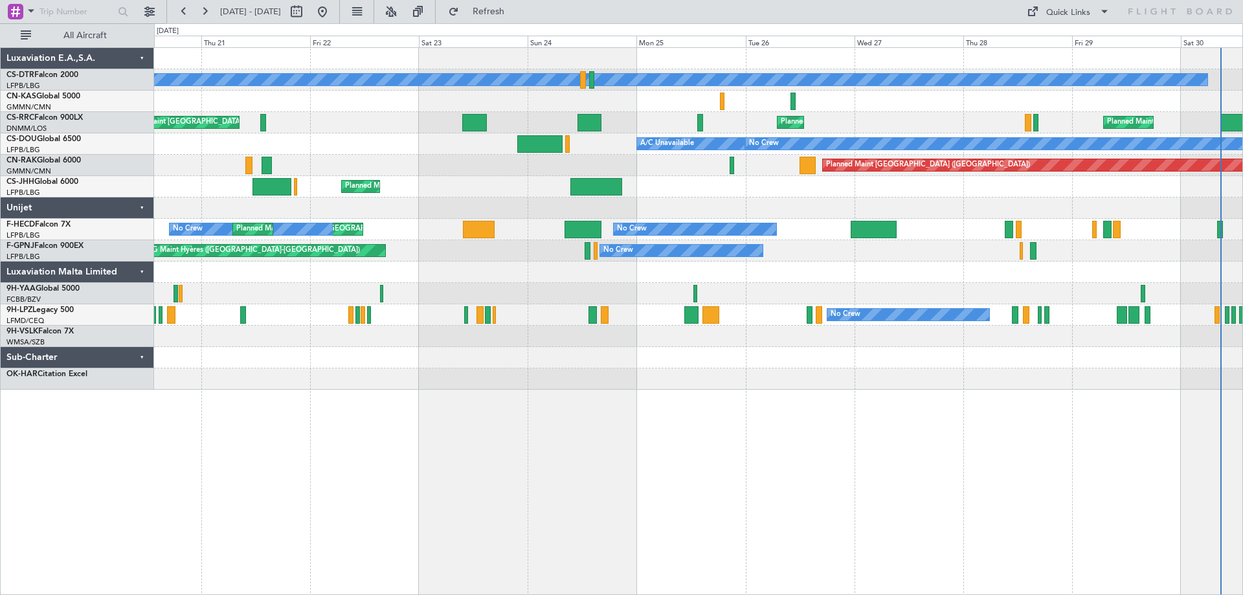
click at [652, 313] on div "No Crew Planned Maint Sofia Planned Maint Paris (Le Bourget) Planned Maint Pari…" at bounding box center [698, 219] width 1088 height 342
